Goal: Transaction & Acquisition: Purchase product/service

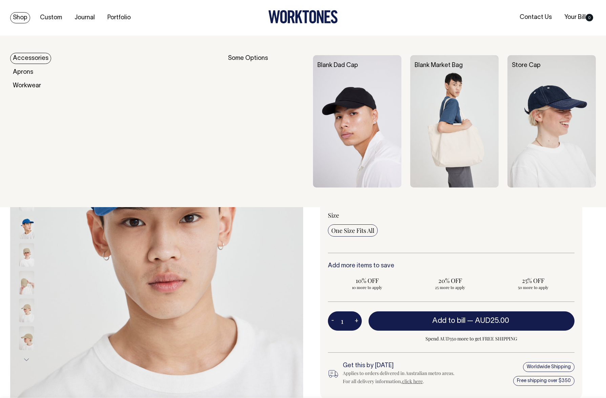
click at [372, 114] on img at bounding box center [357, 121] width 88 height 132
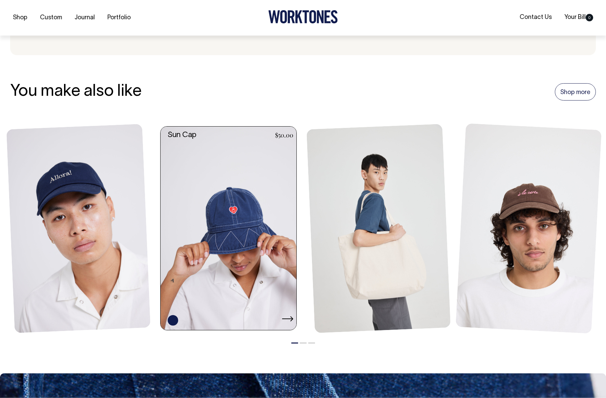
scroll to position [700, 0]
click at [256, 209] on link at bounding box center [231, 228] width 140 height 204
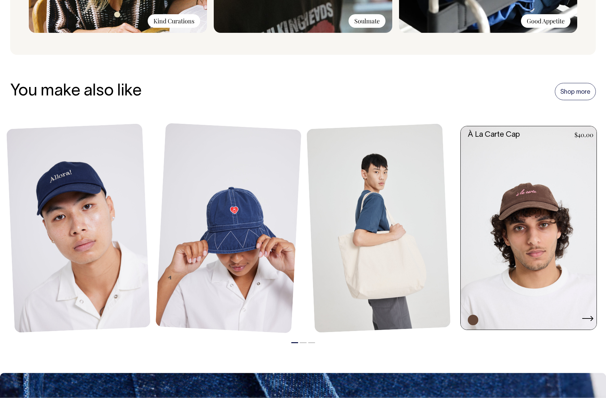
click at [515, 190] on link at bounding box center [531, 228] width 140 height 204
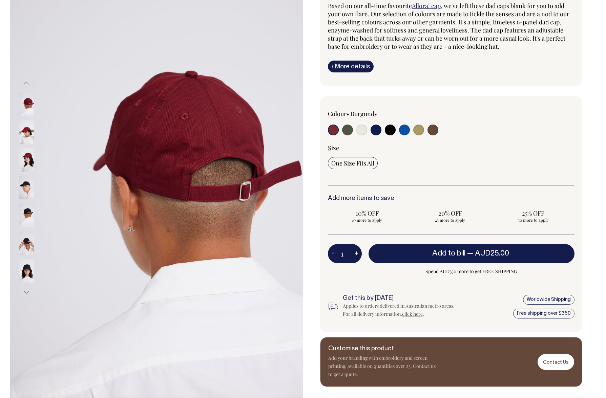
scroll to position [67, 0]
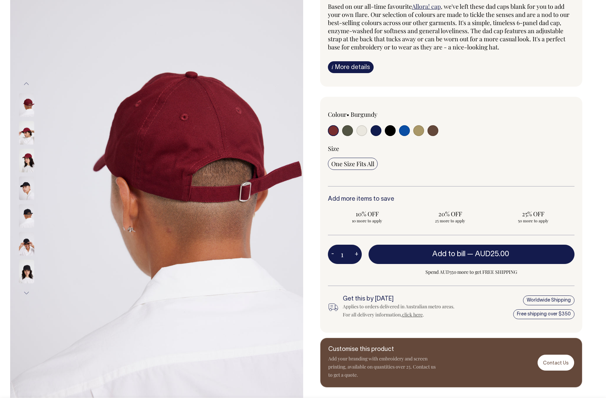
click at [23, 133] on img at bounding box center [26, 133] width 15 height 24
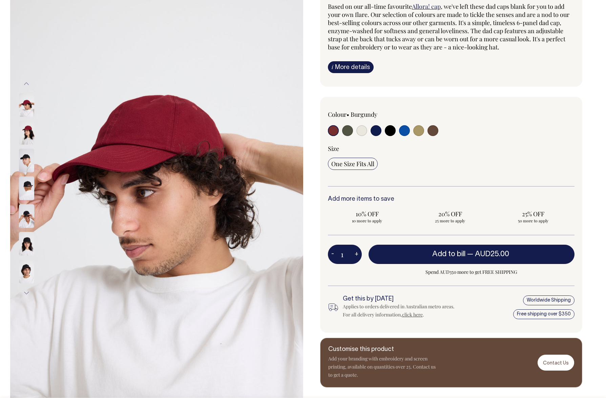
click at [22, 218] on img at bounding box center [26, 217] width 15 height 24
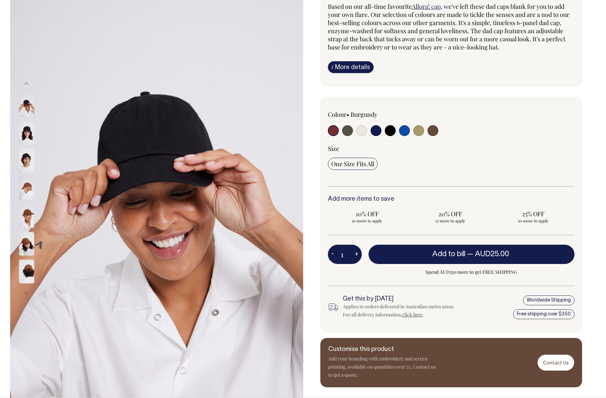
click at [27, 216] on img at bounding box center [26, 217] width 15 height 24
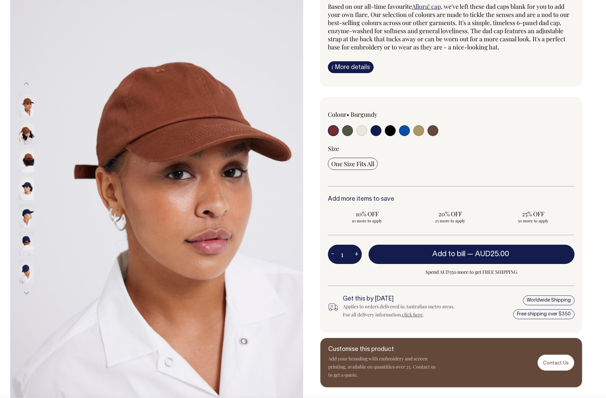
click at [29, 219] on img at bounding box center [26, 217] width 15 height 24
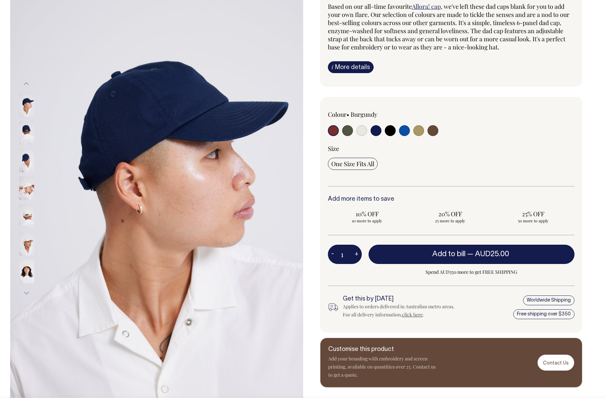
click at [28, 240] on img at bounding box center [26, 244] width 15 height 24
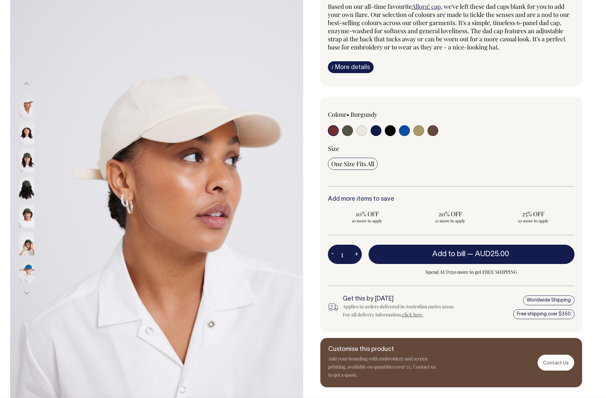
click at [30, 269] on img at bounding box center [26, 272] width 15 height 24
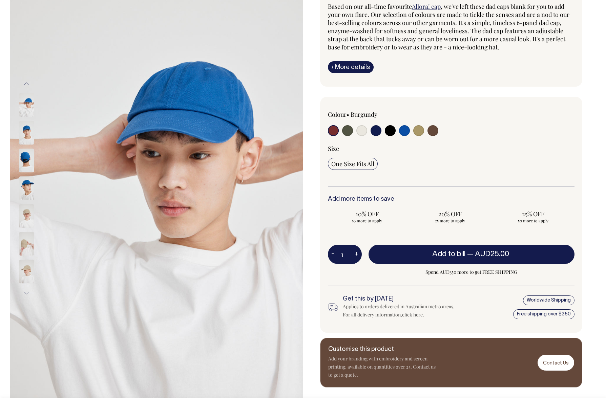
click at [25, 215] on img at bounding box center [26, 217] width 15 height 24
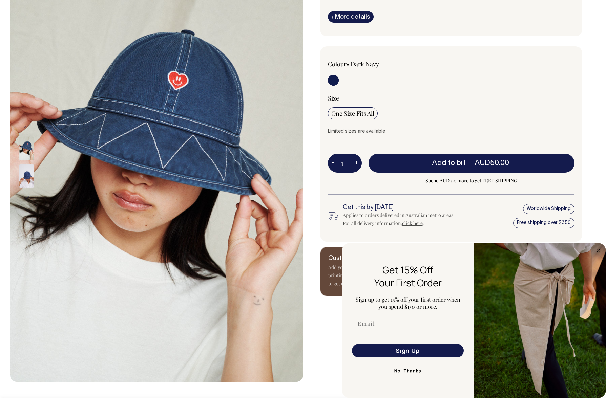
scroll to position [91, 0]
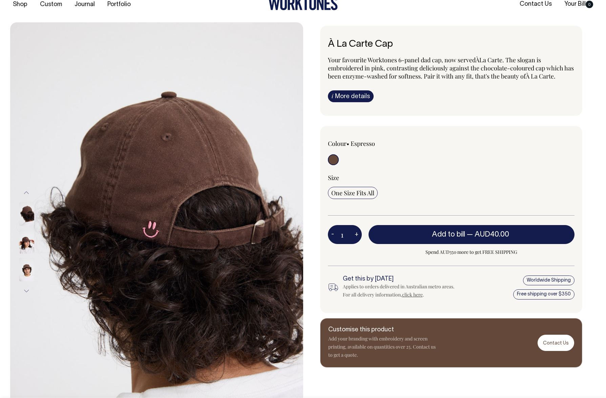
scroll to position [12, 0]
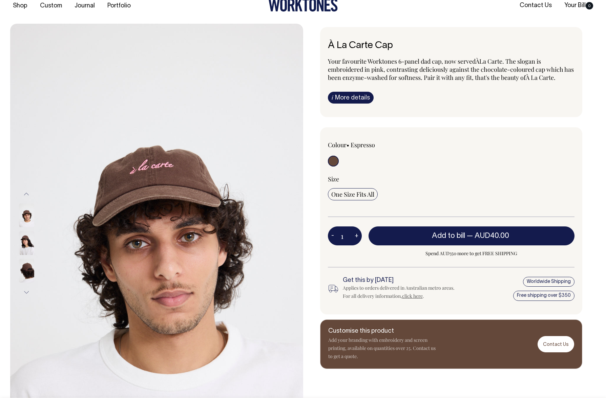
click at [23, 268] on img at bounding box center [26, 271] width 15 height 24
